Goal: Task Accomplishment & Management: Manage account settings

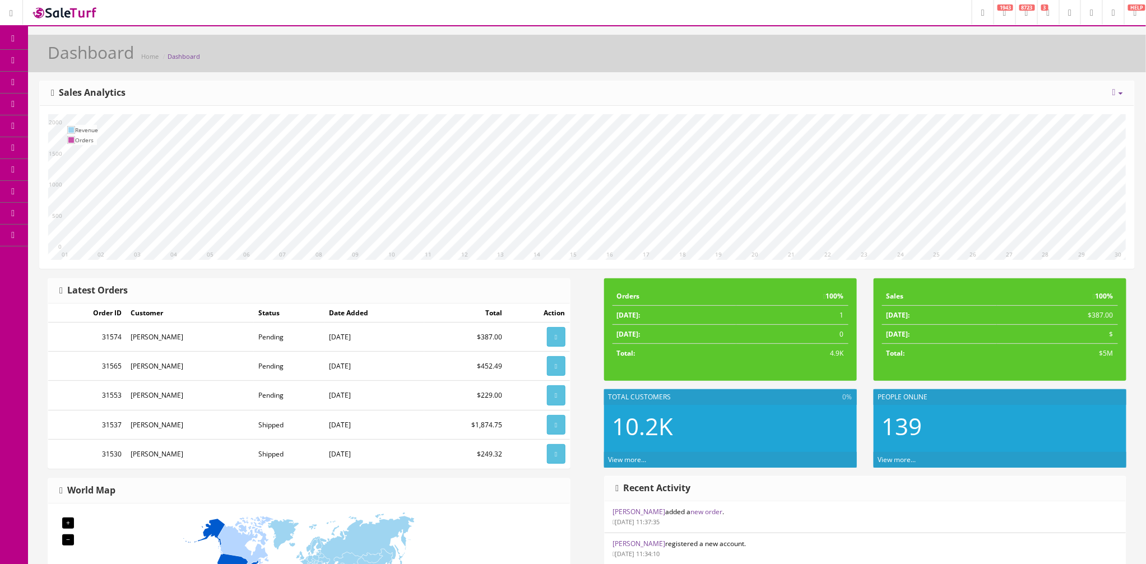
click at [88, 127] on span "Order List" at bounding box center [82, 126] width 31 height 10
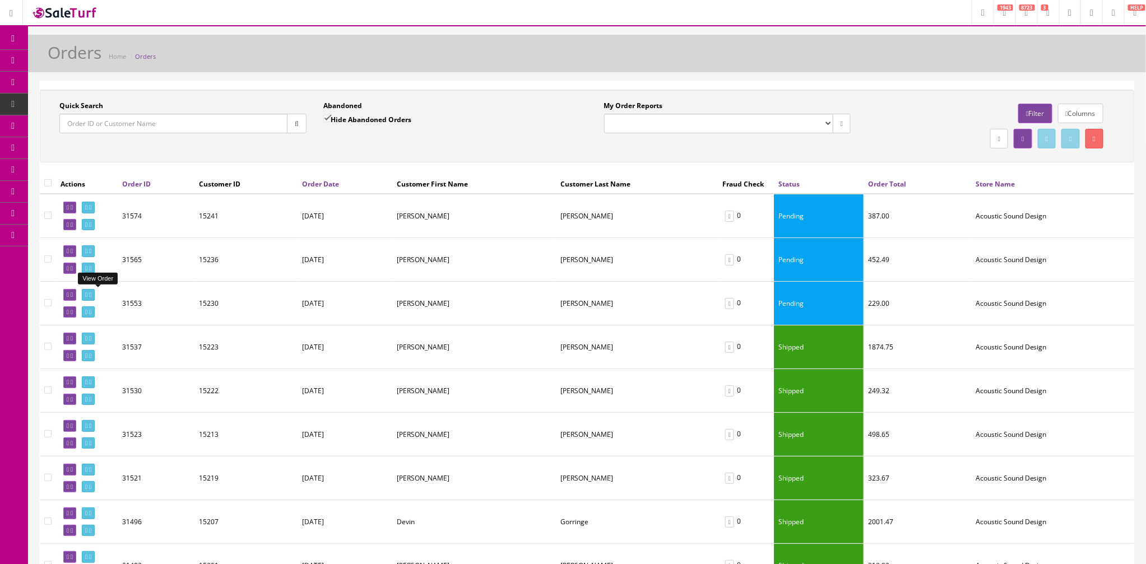
click at [91, 297] on icon at bounding box center [90, 295] width 2 height 6
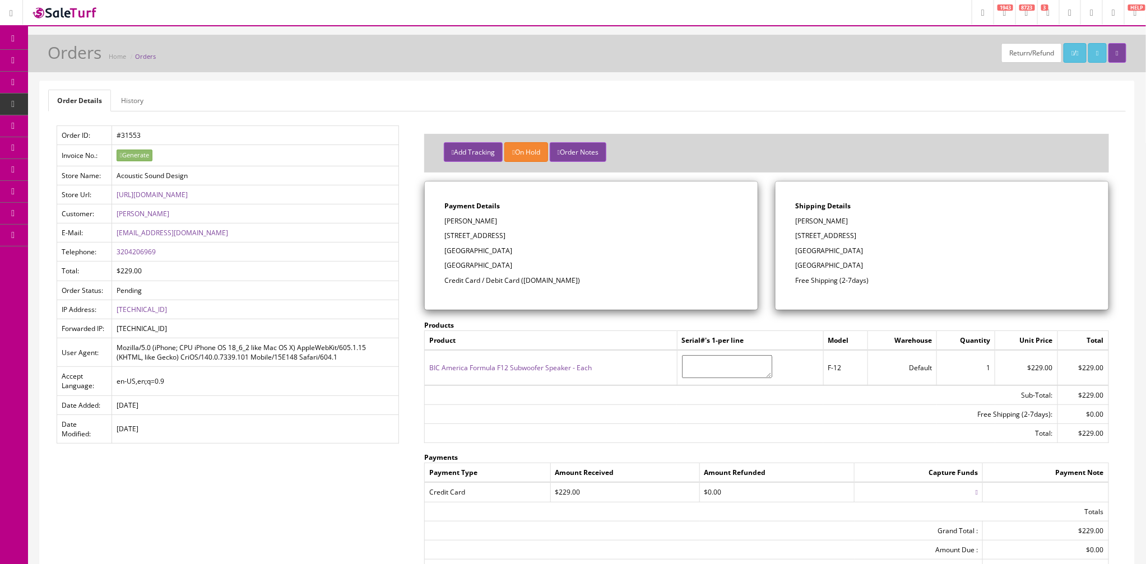
click at [149, 57] on link "Orders" at bounding box center [145, 56] width 21 height 8
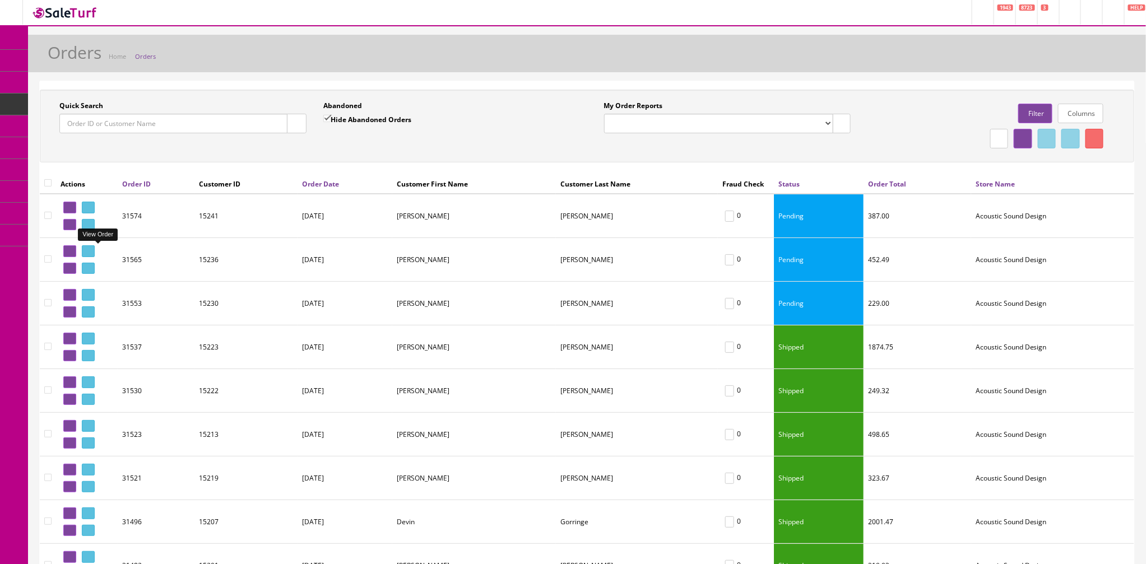
click at [91, 252] on icon at bounding box center [90, 251] width 2 height 6
click at [91, 204] on icon at bounding box center [90, 207] width 2 height 6
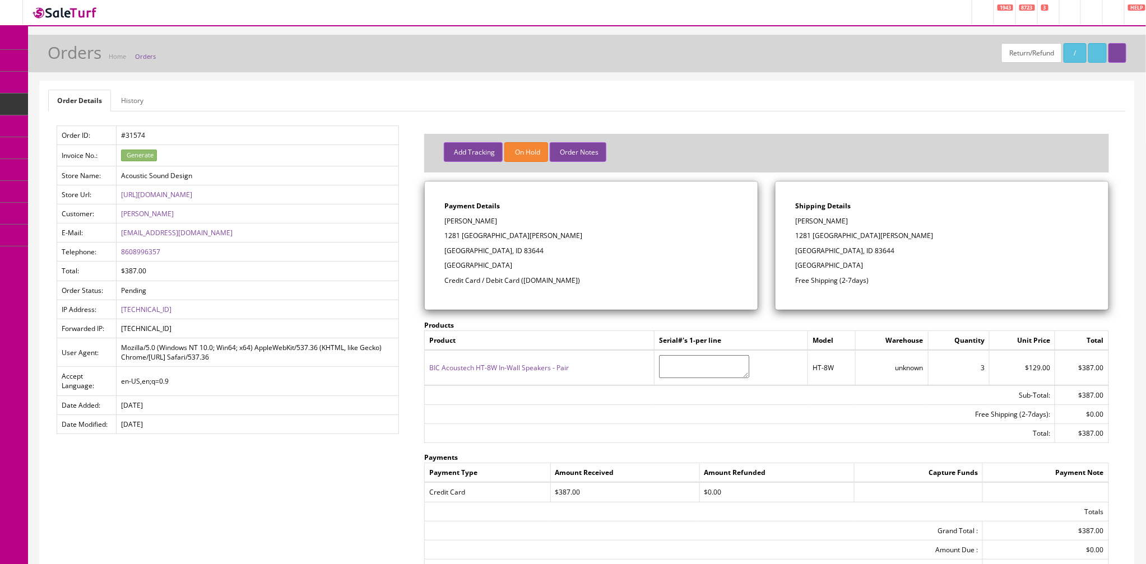
click at [152, 54] on link "Orders" at bounding box center [145, 56] width 21 height 8
